Goal: Task Accomplishment & Management: Manage account settings

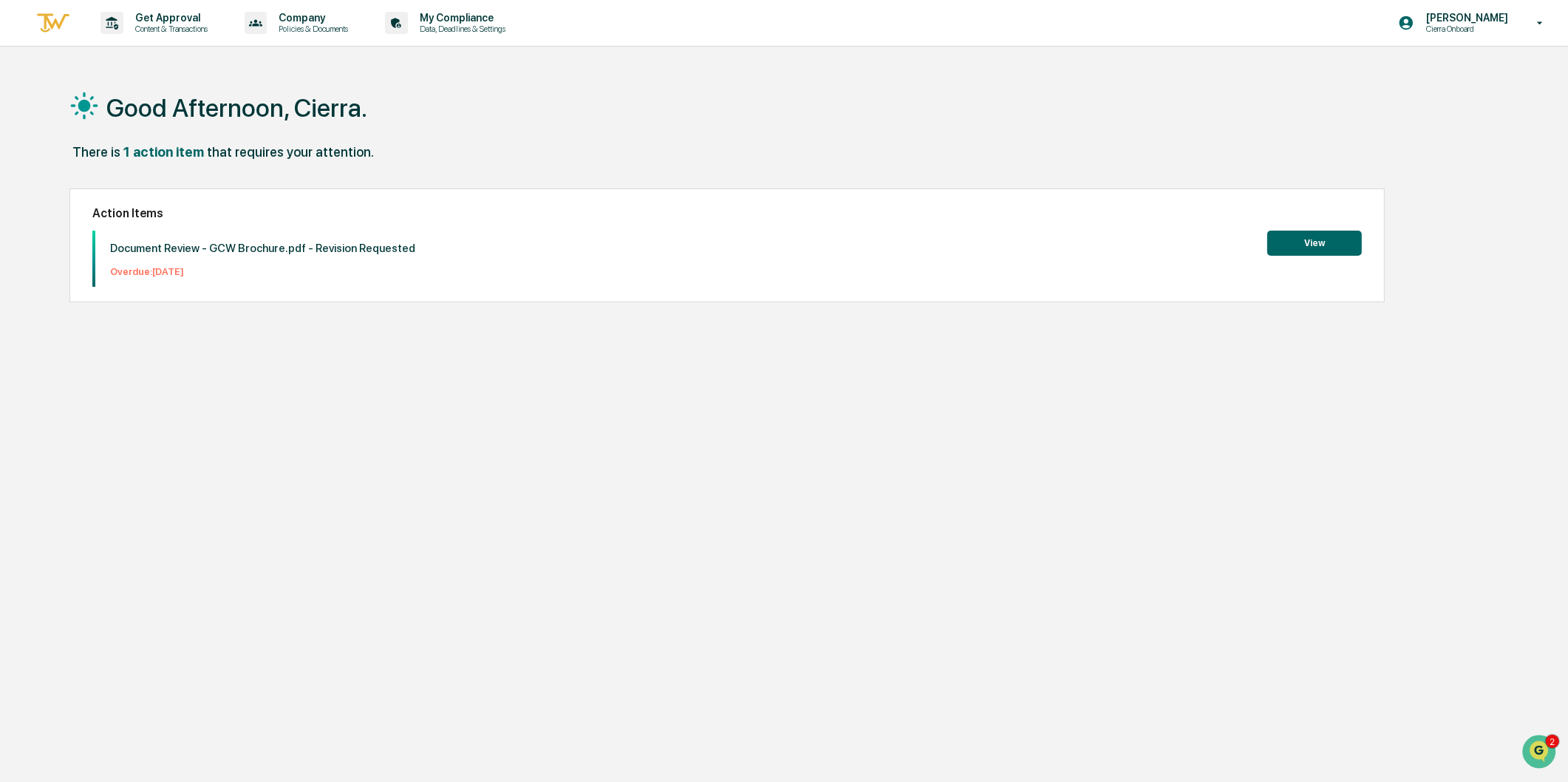
click at [1309, 240] on button "View" at bounding box center [1315, 243] width 95 height 25
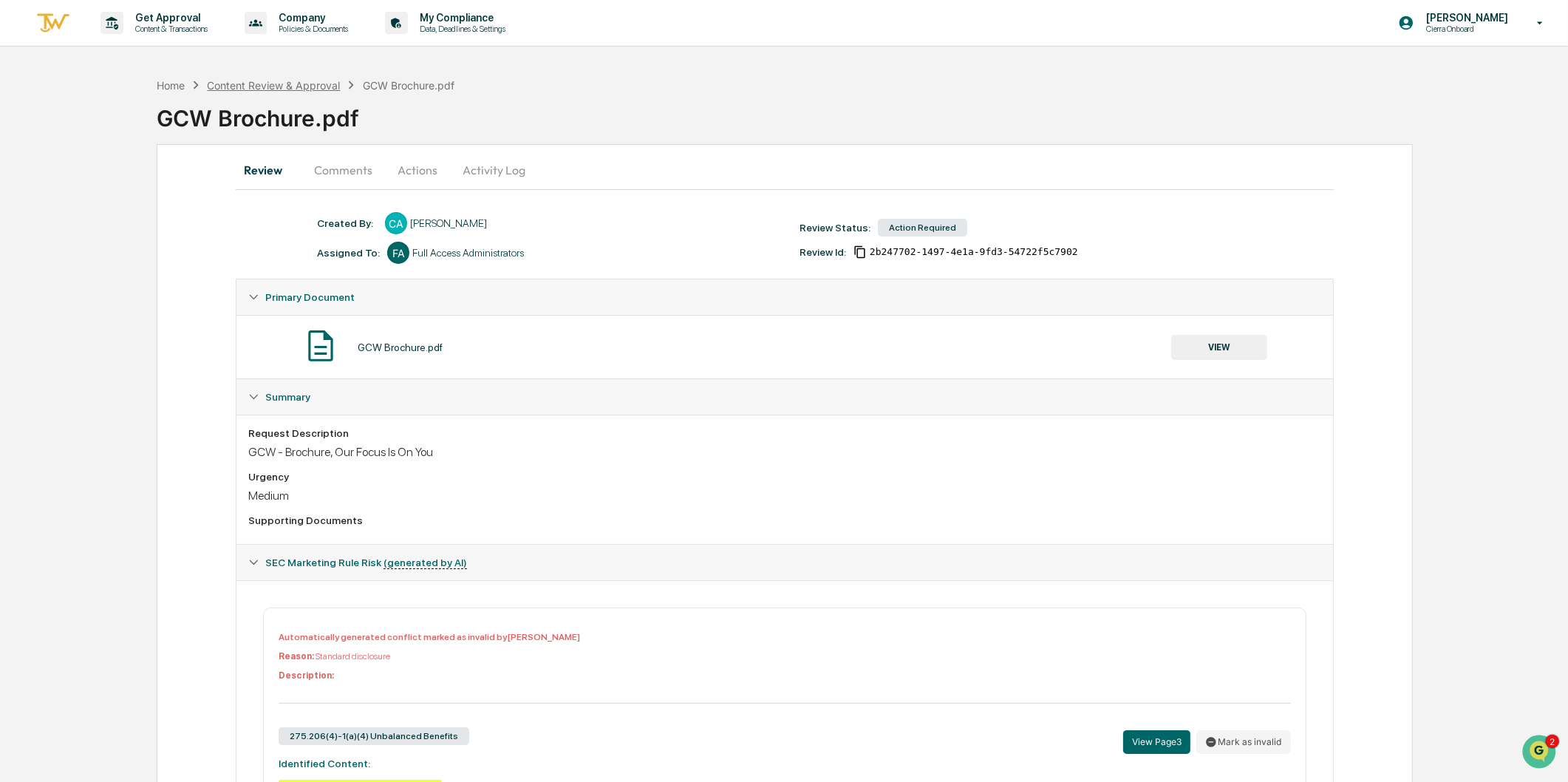
click at [270, 86] on div "Content Review & Approval" at bounding box center [274, 85] width 133 height 13
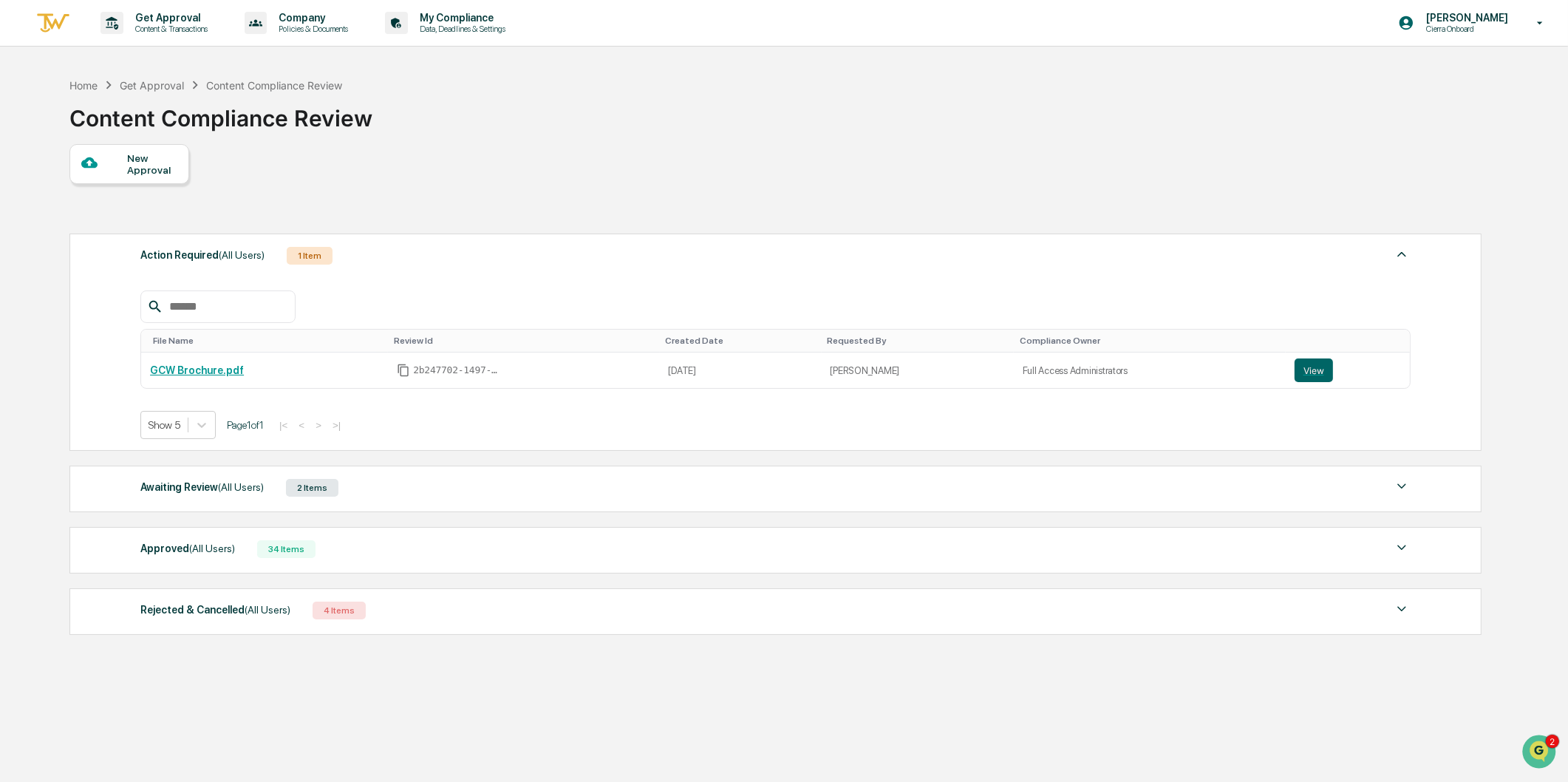
click at [388, 556] on div "Approved (All Users) 34 Items" at bounding box center [776, 549] width 1271 height 21
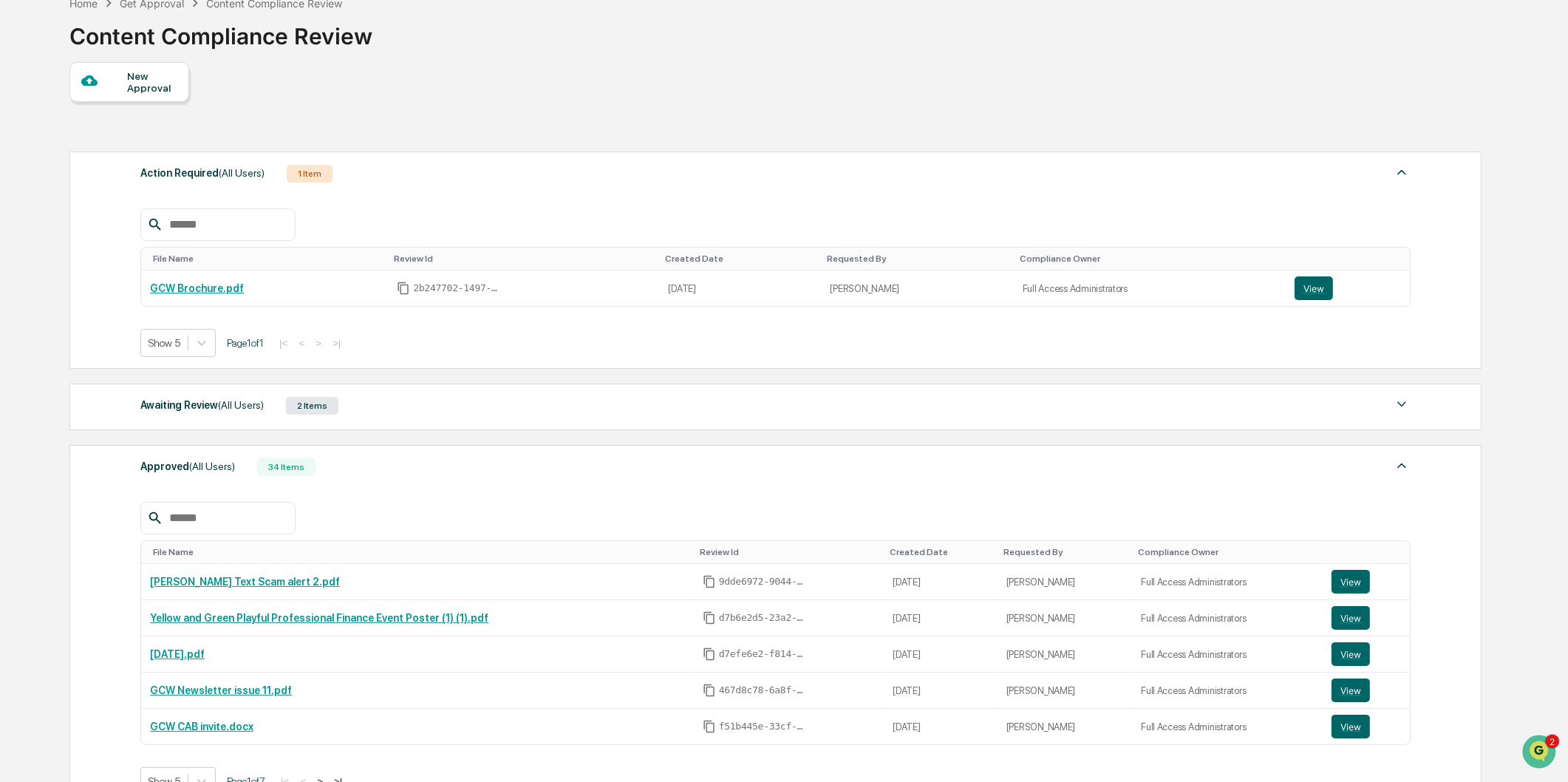
scroll to position [164, 0]
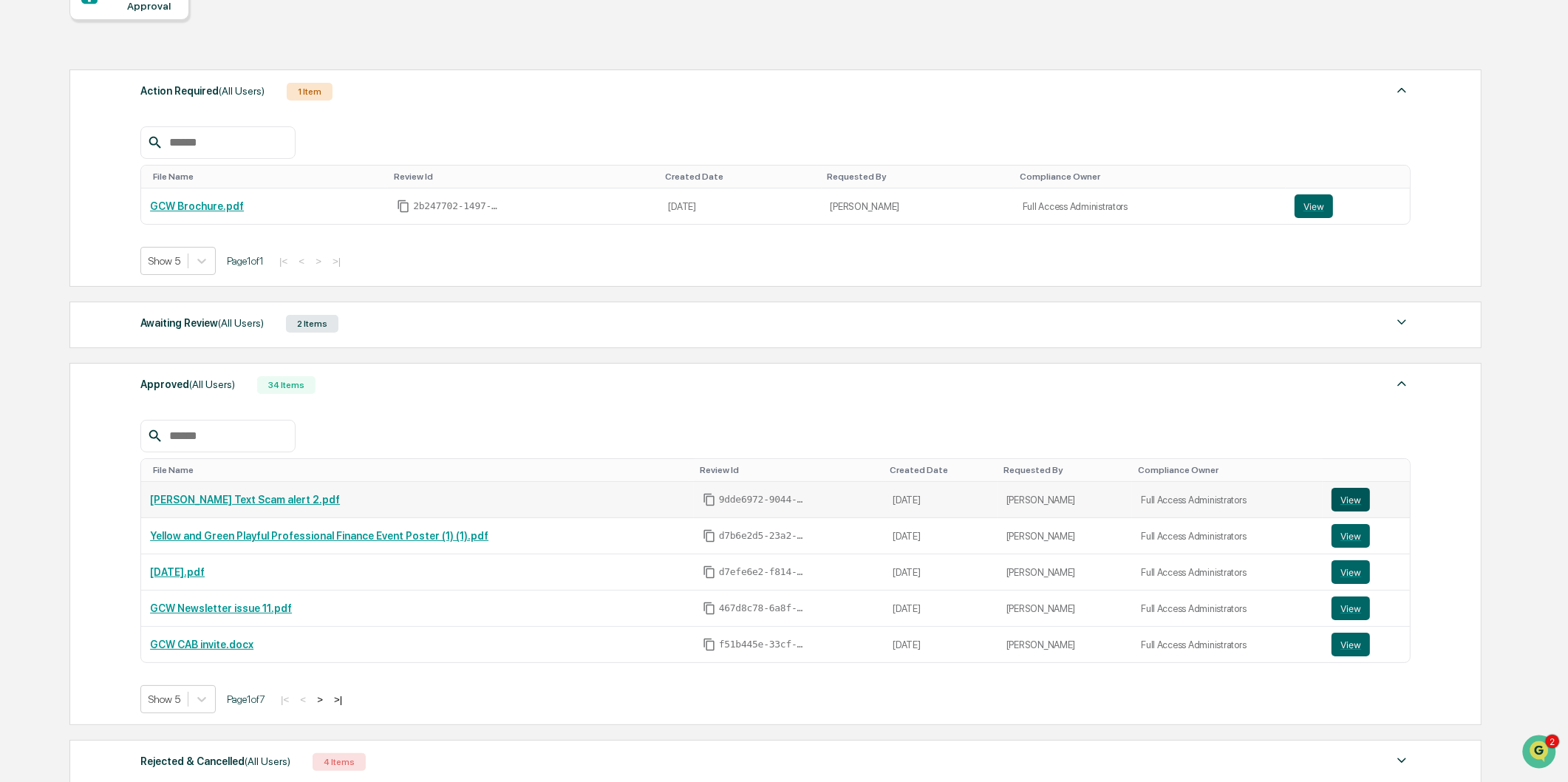
click at [1337, 505] on button "View" at bounding box center [1351, 499] width 38 height 24
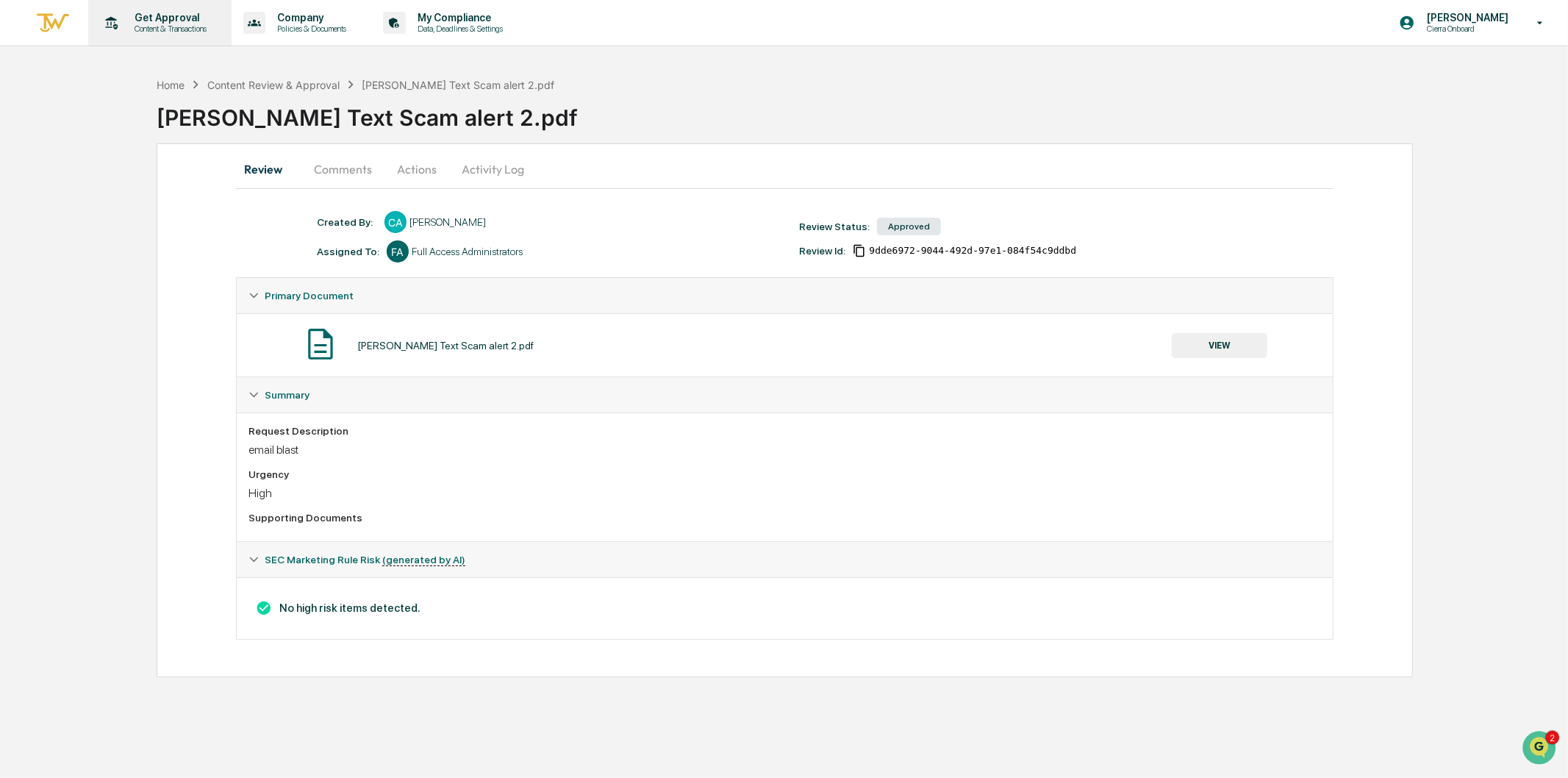
click at [167, 24] on p "Content & Transactions" at bounding box center [168, 29] width 91 height 10
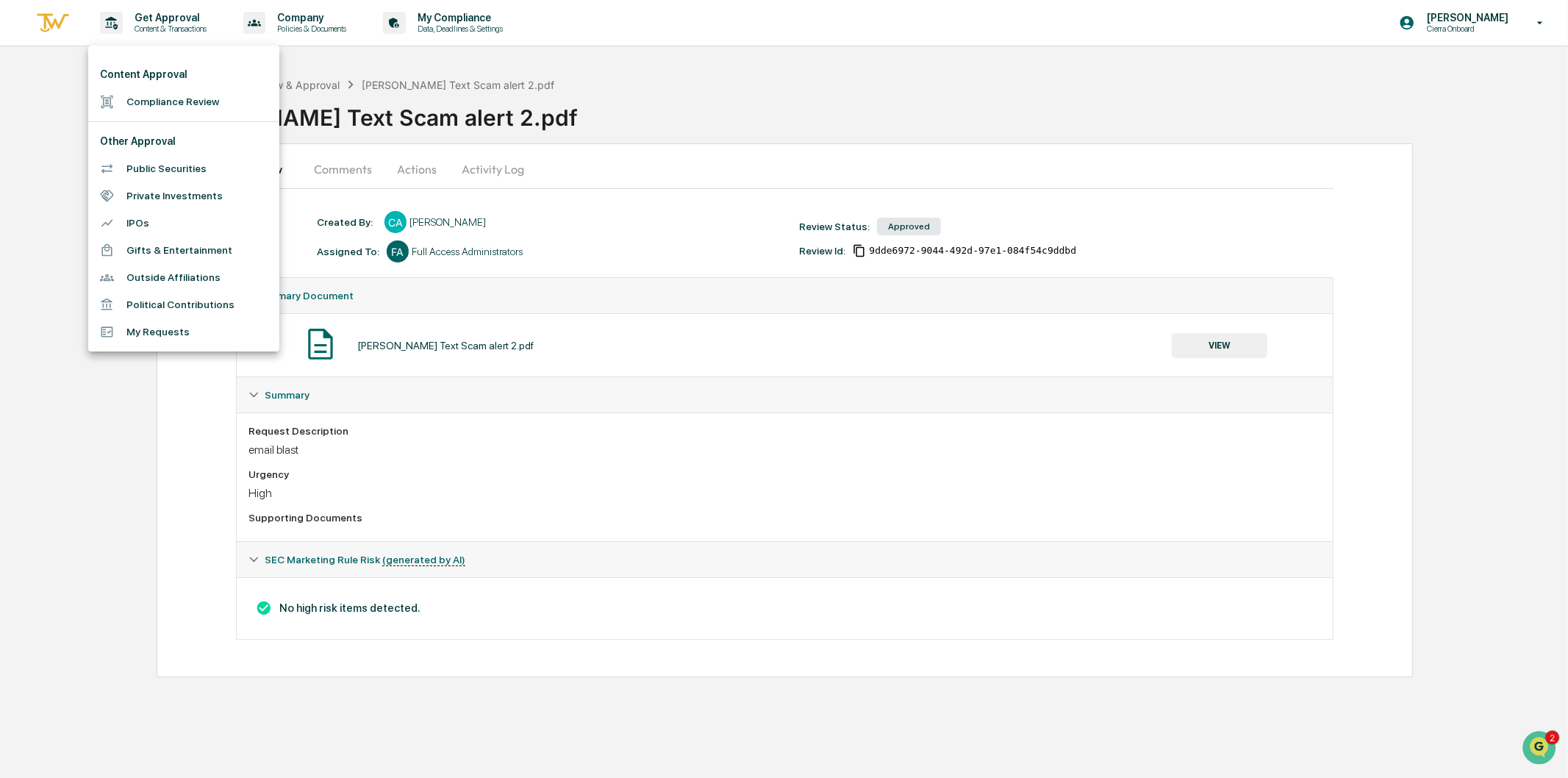
click at [1539, 25] on div at bounding box center [784, 389] width 1568 height 778
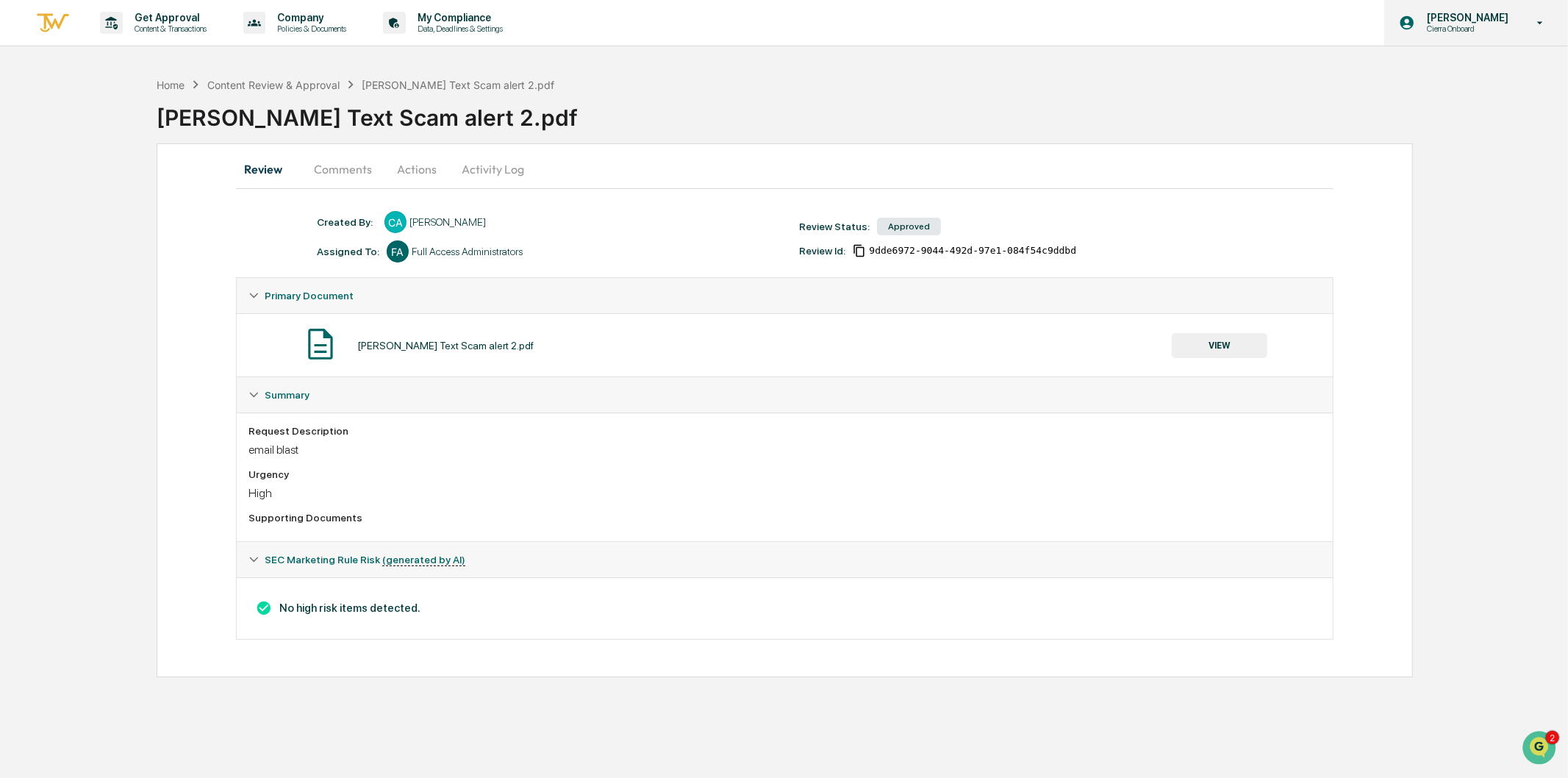
click at [1539, 18] on icon at bounding box center [1540, 23] width 26 height 14
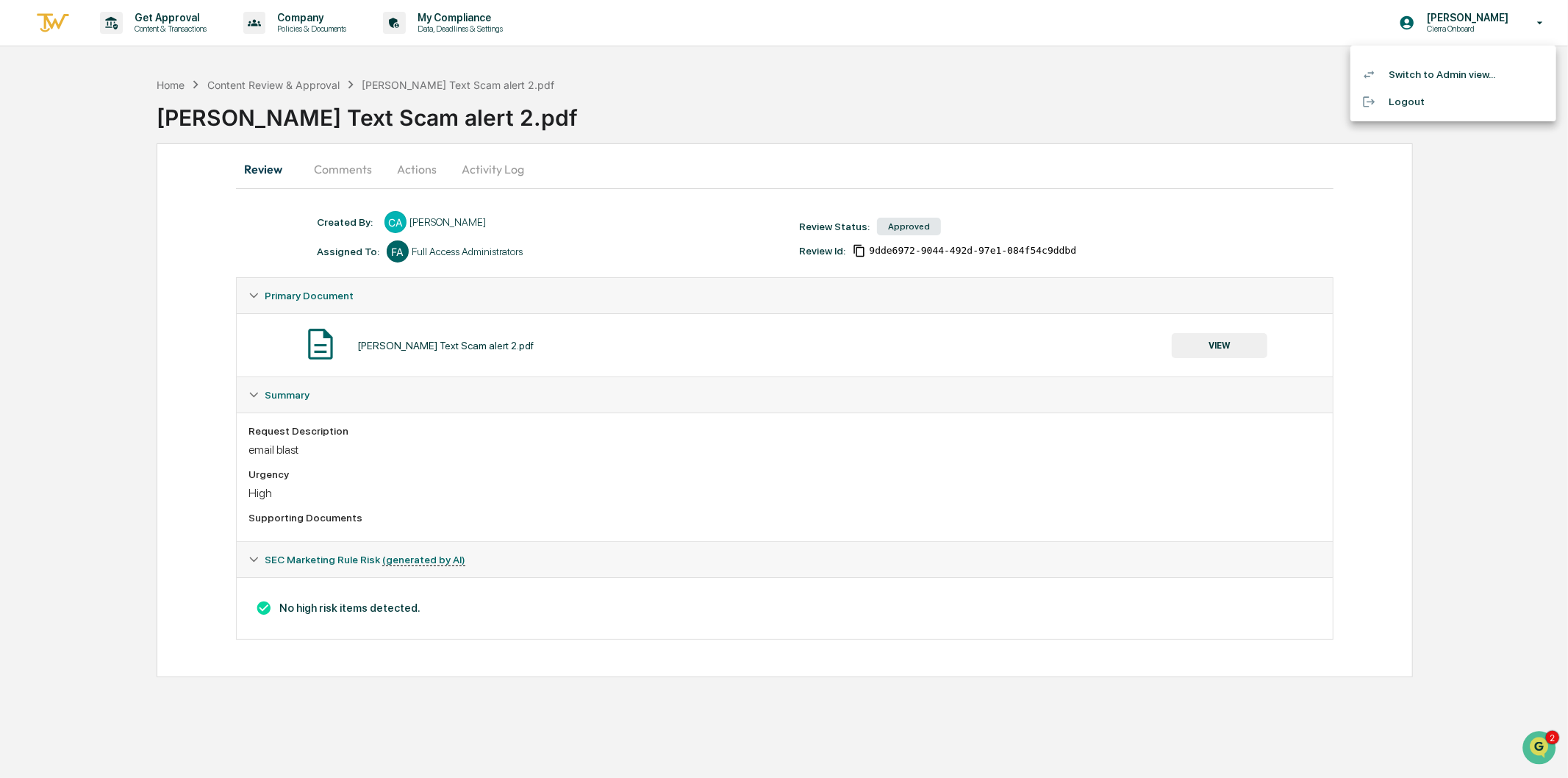
click at [1423, 98] on li "Logout" at bounding box center [1453, 102] width 206 height 27
